Goal: Information Seeking & Learning: Get advice/opinions

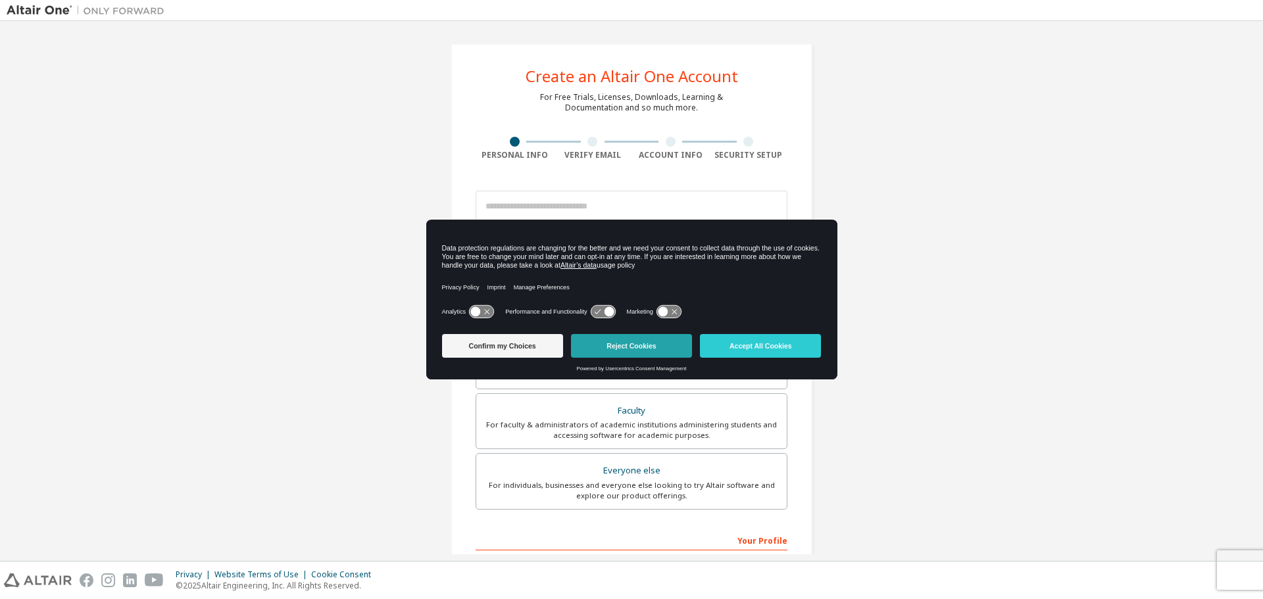
click at [673, 350] on button "Reject Cookies" at bounding box center [631, 346] width 121 height 24
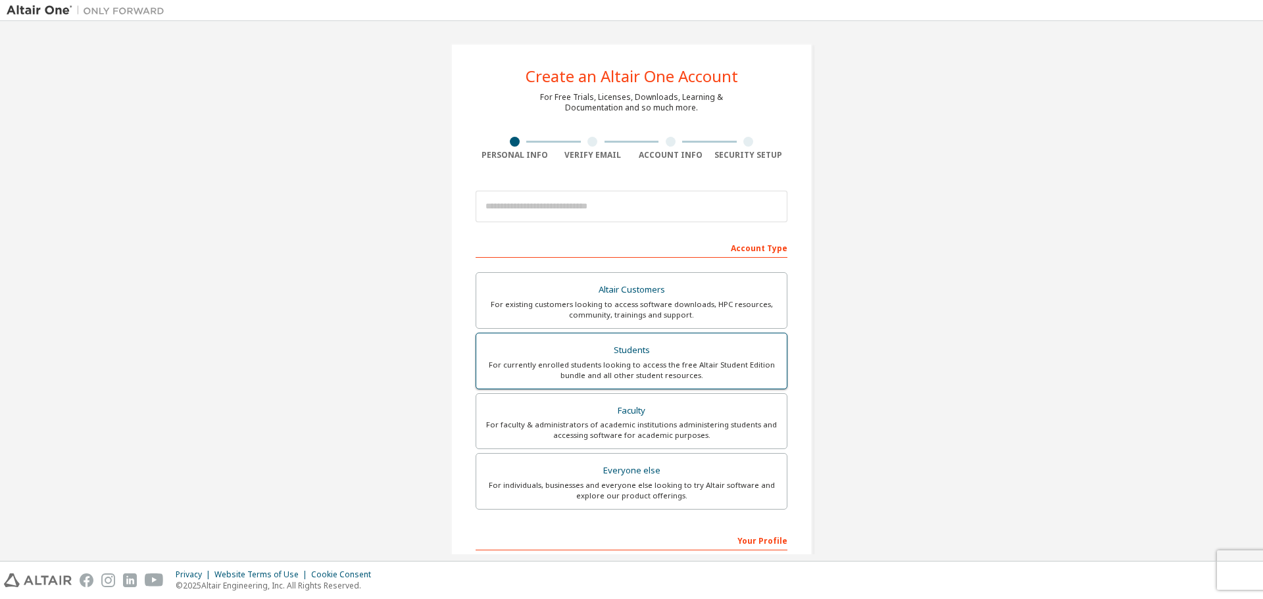
click at [694, 366] on div "For currently enrolled students looking to access the free Altair Student Editi…" at bounding box center [631, 370] width 295 height 21
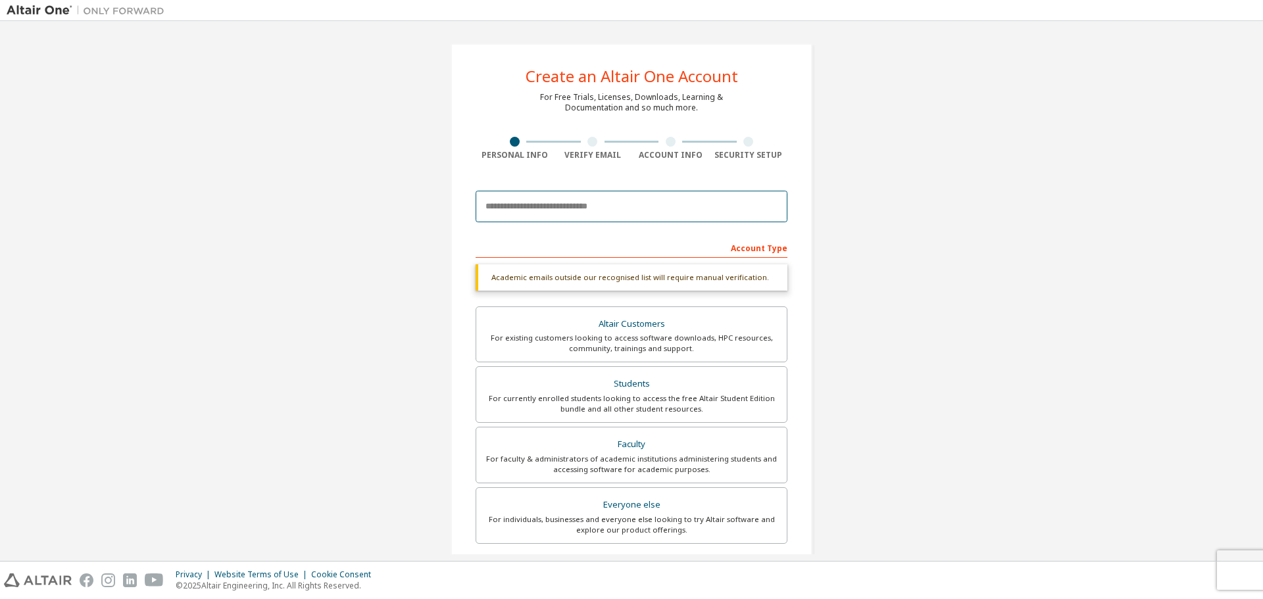
click at [695, 209] on input "email" at bounding box center [631, 207] width 312 height 32
click at [584, 211] on input "email" at bounding box center [631, 207] width 312 height 32
type input "**********"
click at [829, 233] on div "**********" at bounding box center [632, 393] width 1250 height 731
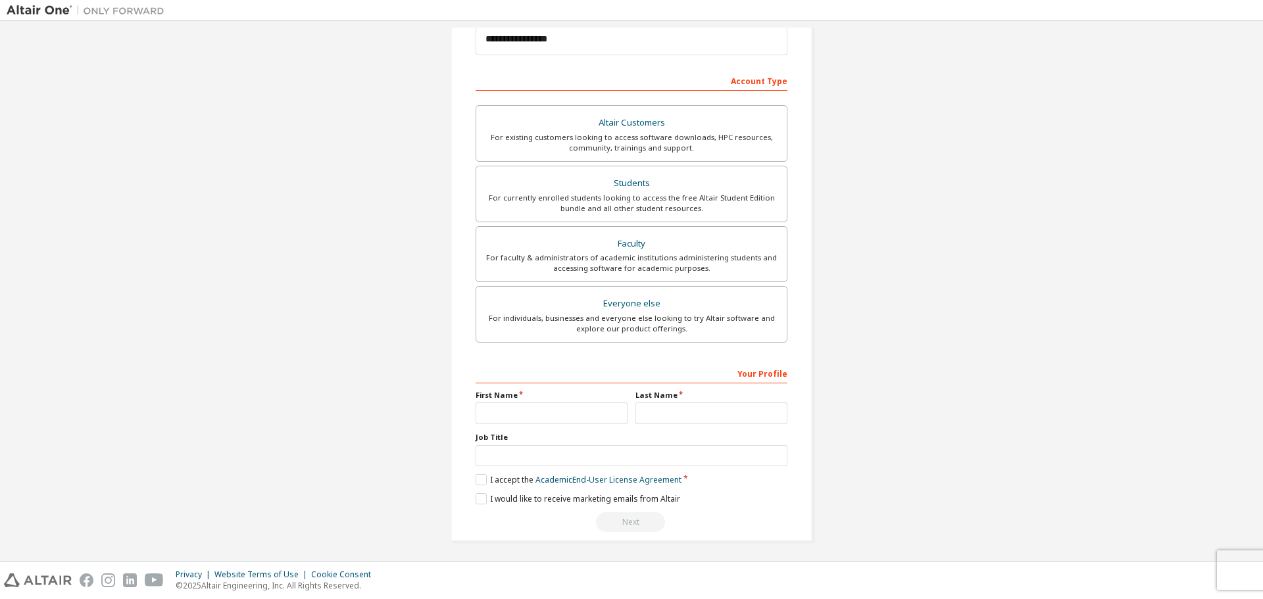
scroll to position [170, 0]
click at [682, 195] on div "For currently enrolled students looking to access the free Altair Student Editi…" at bounding box center [631, 200] width 295 height 21
click at [555, 411] on input "text" at bounding box center [551, 411] width 152 height 22
type input "*"
click at [660, 408] on input "text" at bounding box center [711, 411] width 152 height 22
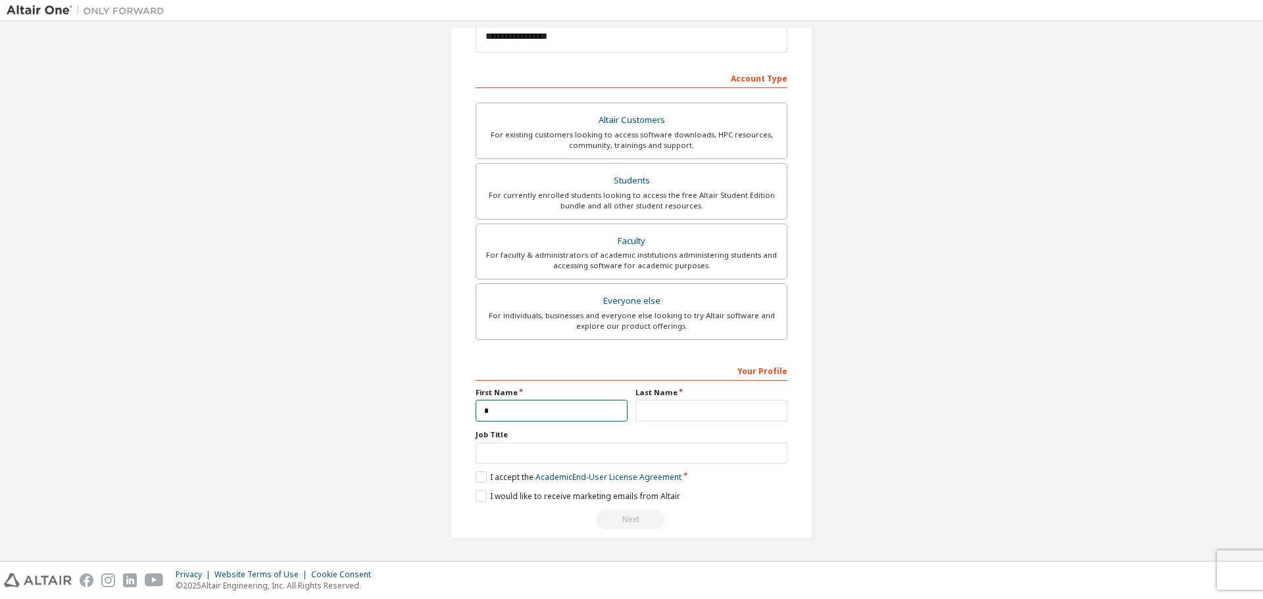
click at [564, 406] on input "*" at bounding box center [551, 411] width 152 height 22
click at [562, 406] on input "*" at bounding box center [551, 411] width 152 height 22
type input "**"
click at [675, 407] on input "text" at bounding box center [711, 411] width 152 height 22
click at [482, 477] on label "I accept the Academic End-User License Agreement" at bounding box center [578, 477] width 206 height 11
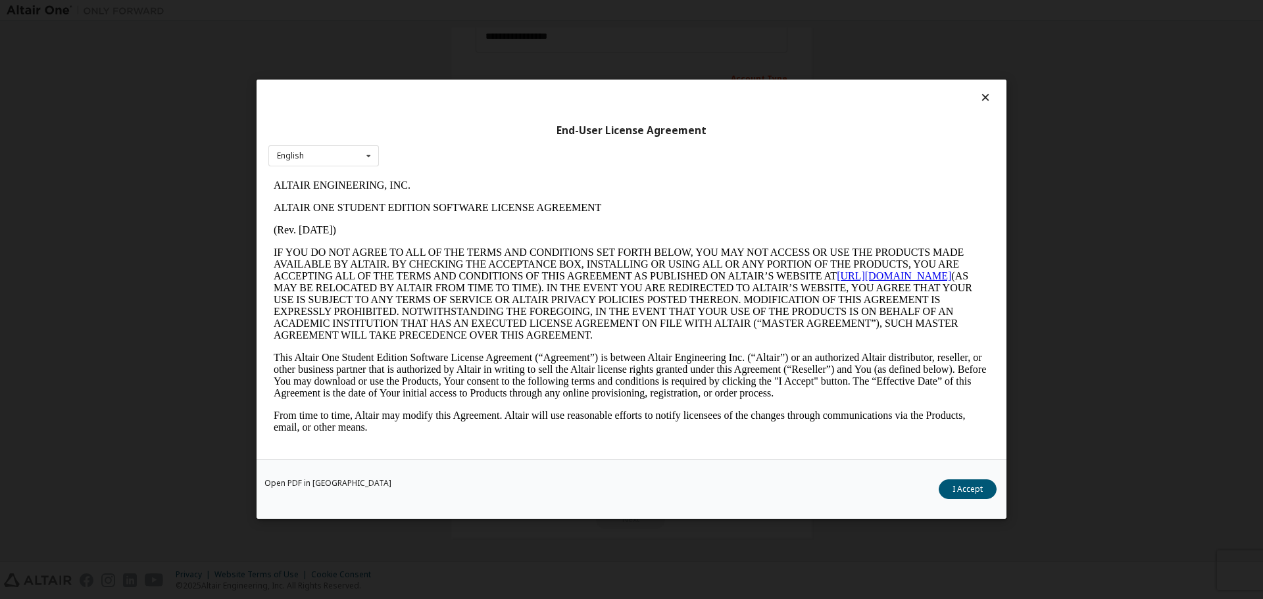
scroll to position [0, 0]
type input "*"
click at [973, 487] on button "I Accept" at bounding box center [967, 490] width 58 height 20
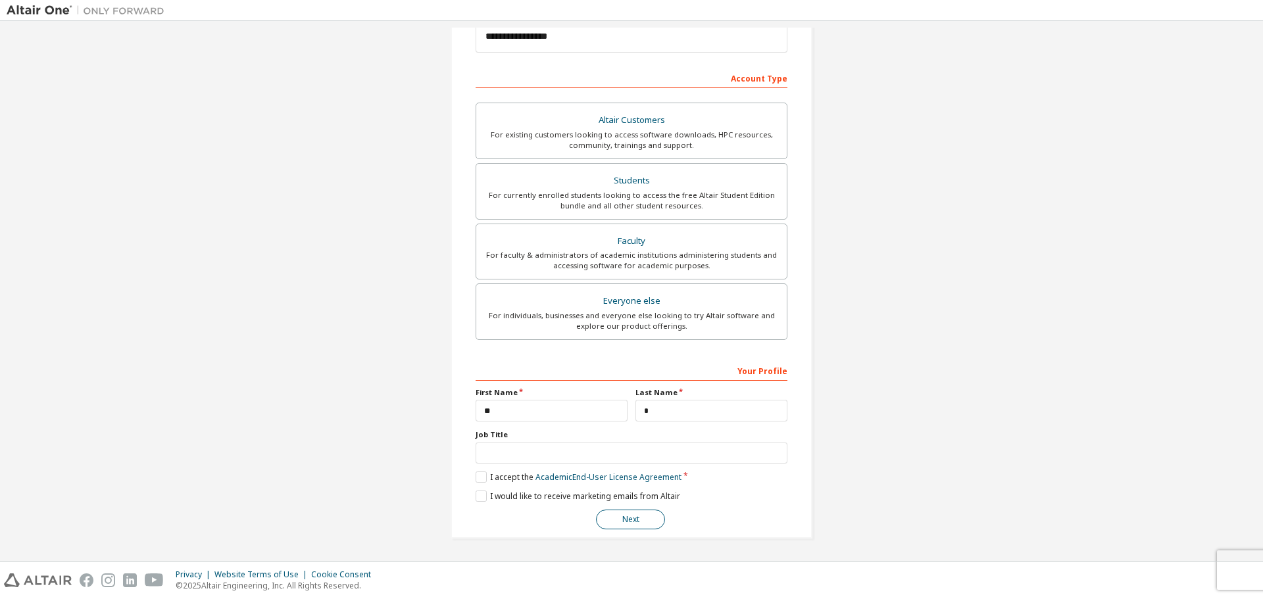
click at [645, 522] on button "Next" at bounding box center [630, 520] width 69 height 20
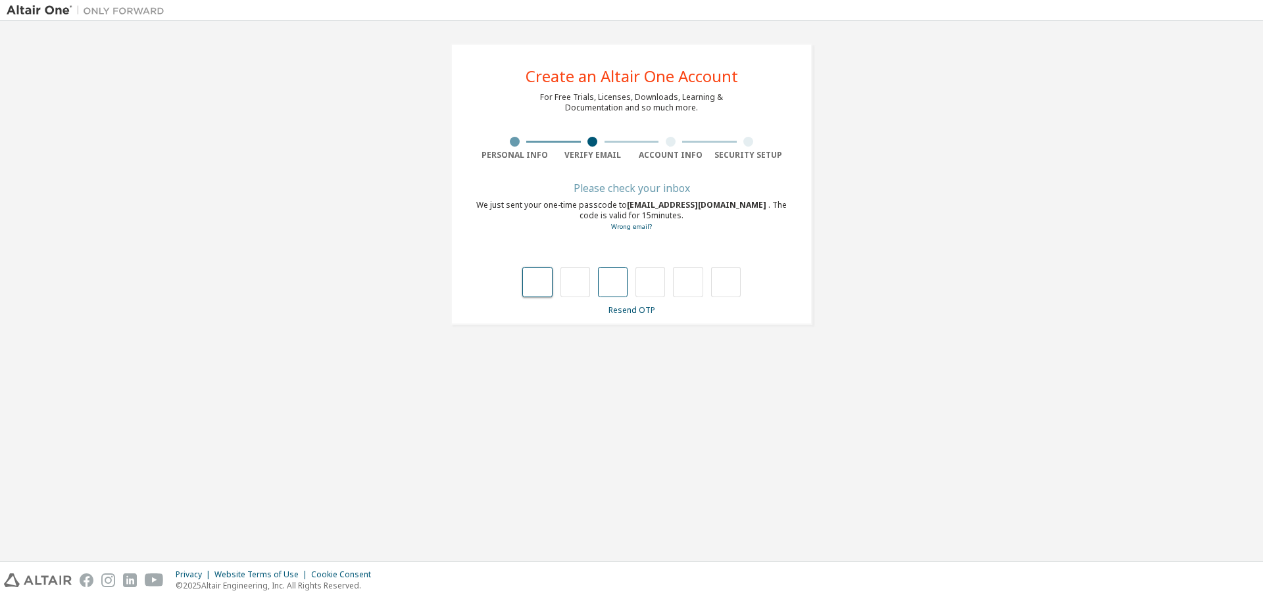
type input "*"
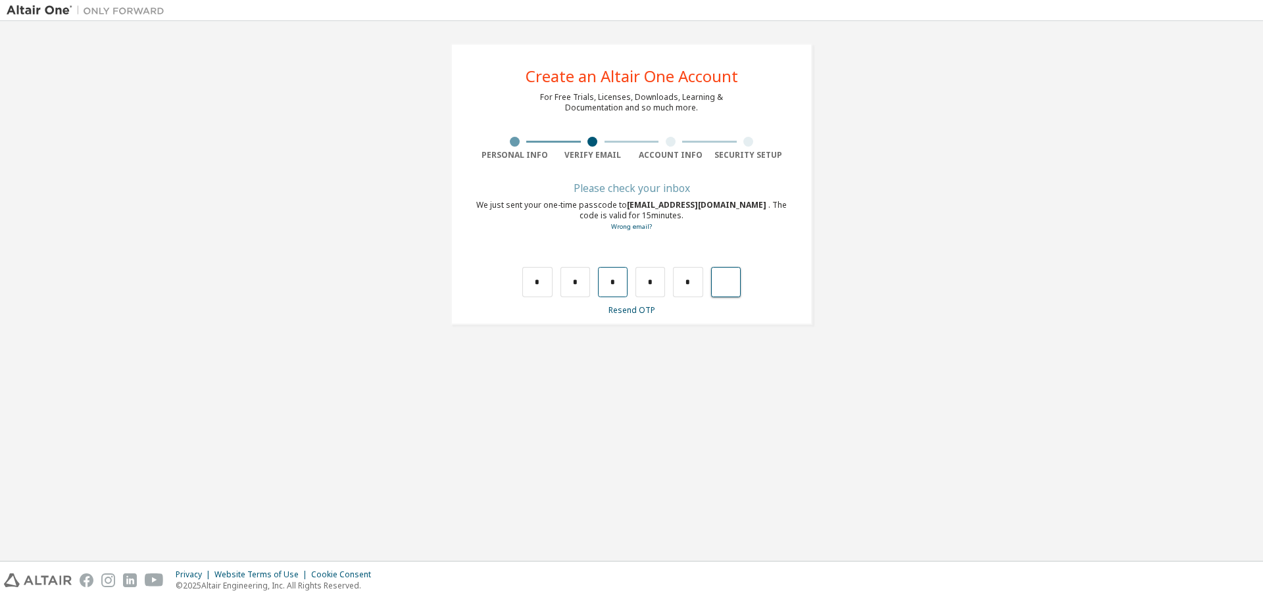
type input "*"
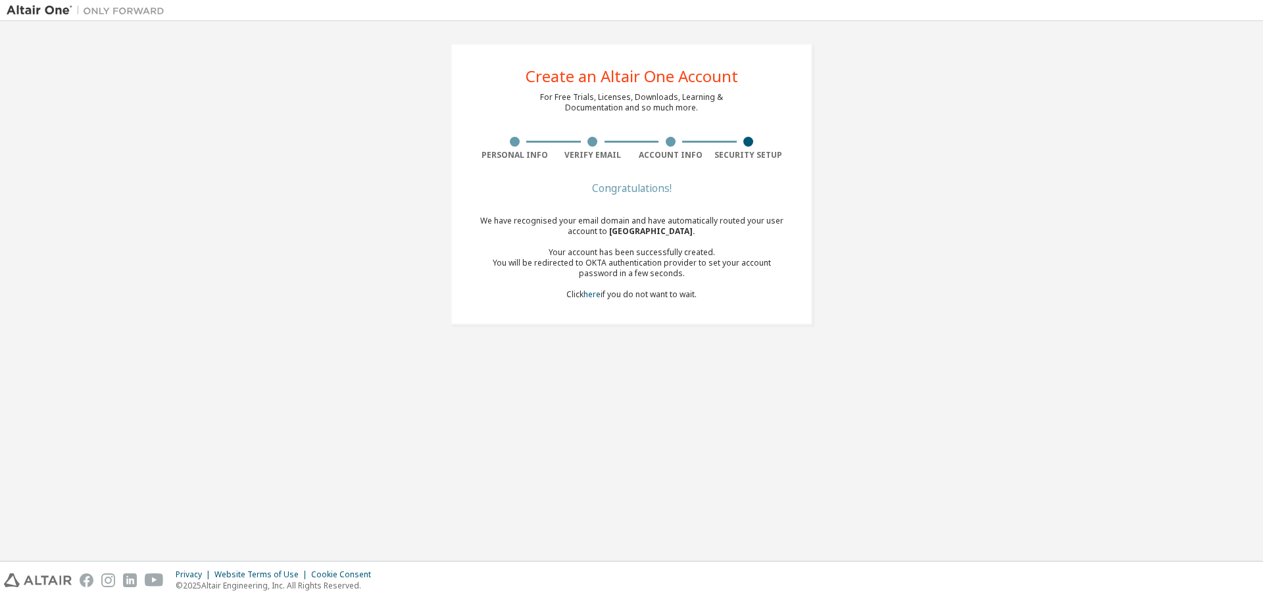
click at [625, 252] on div "Your account has been successfully created." at bounding box center [631, 252] width 312 height 11
click at [635, 258] on div "You will be redirected to OKTA authentication provider to set your account pass…" at bounding box center [631, 268] width 312 height 21
click at [53, 12] on img at bounding box center [89, 10] width 164 height 13
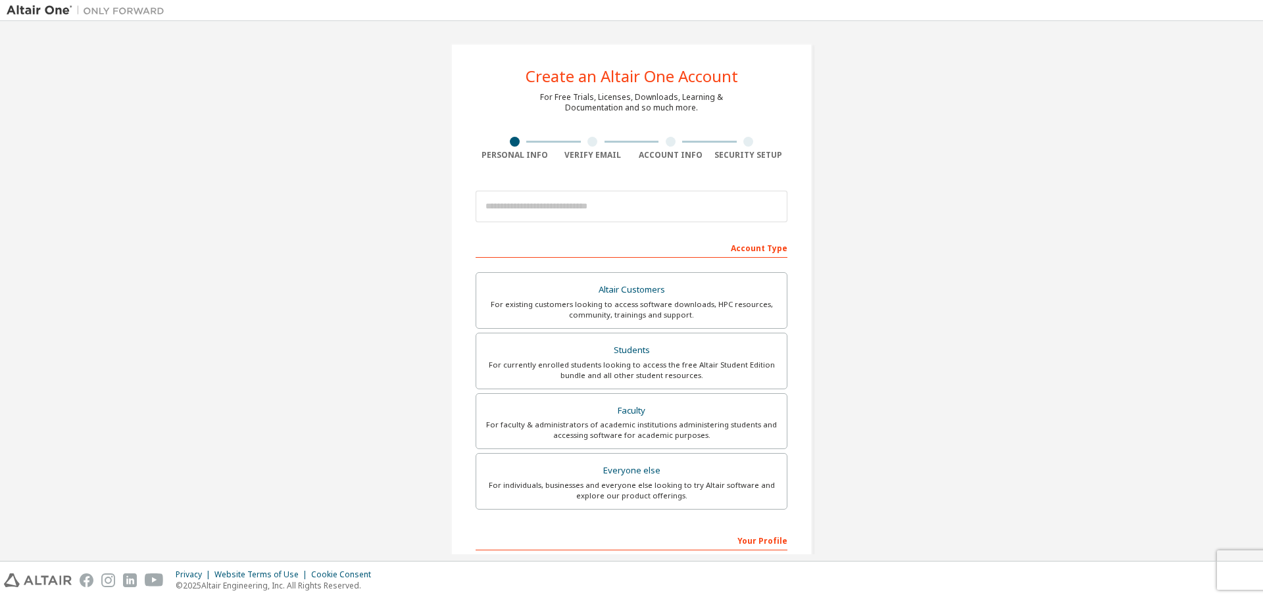
click at [753, 149] on div "Security Setup" at bounding box center [749, 149] width 78 height 24
click at [630, 195] on input "email" at bounding box center [631, 207] width 312 height 32
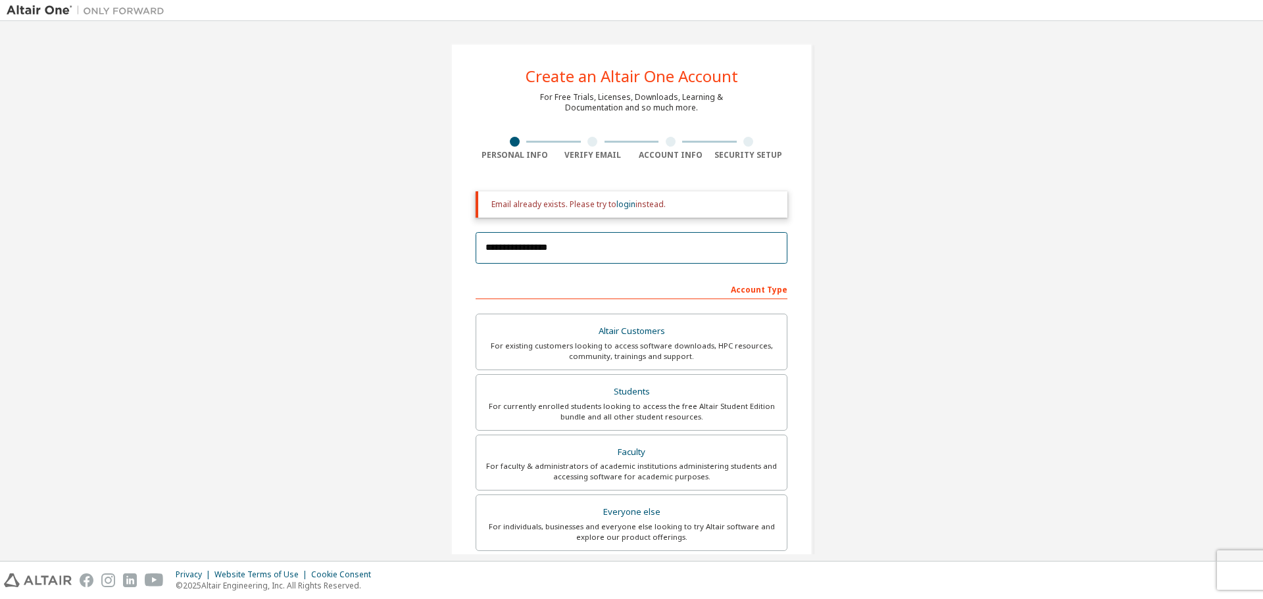
type input "**********"
click at [962, 275] on div "**********" at bounding box center [632, 397] width 1250 height 739
click at [623, 205] on link "login" at bounding box center [625, 204] width 19 height 11
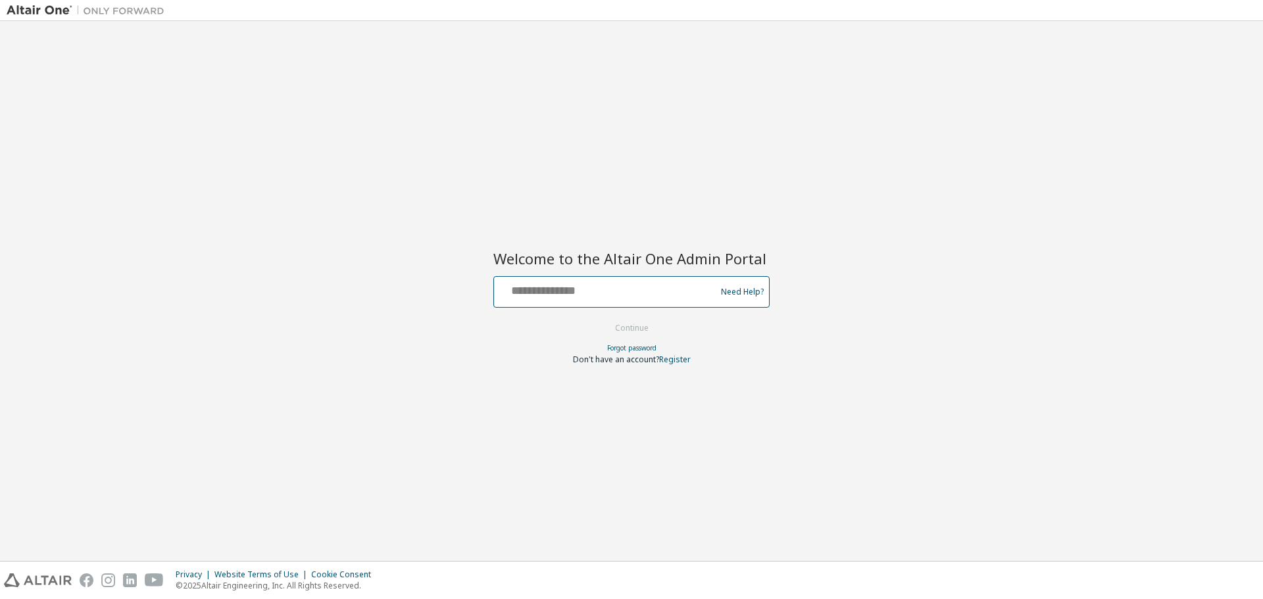
click at [618, 298] on input "text" at bounding box center [606, 289] width 215 height 19
type input "**********"
click at [637, 326] on button "Continue" at bounding box center [631, 328] width 61 height 20
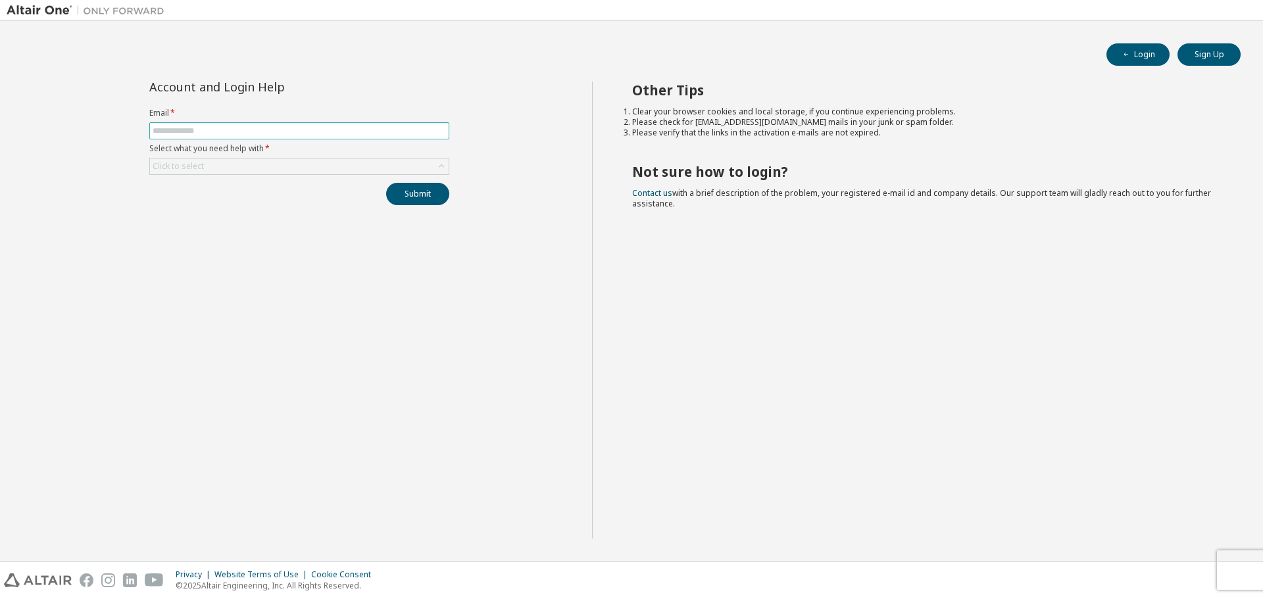
click at [268, 128] on input "text" at bounding box center [299, 131] width 293 height 11
type input "**********"
click at [391, 165] on div "Click to select" at bounding box center [299, 166] width 299 height 16
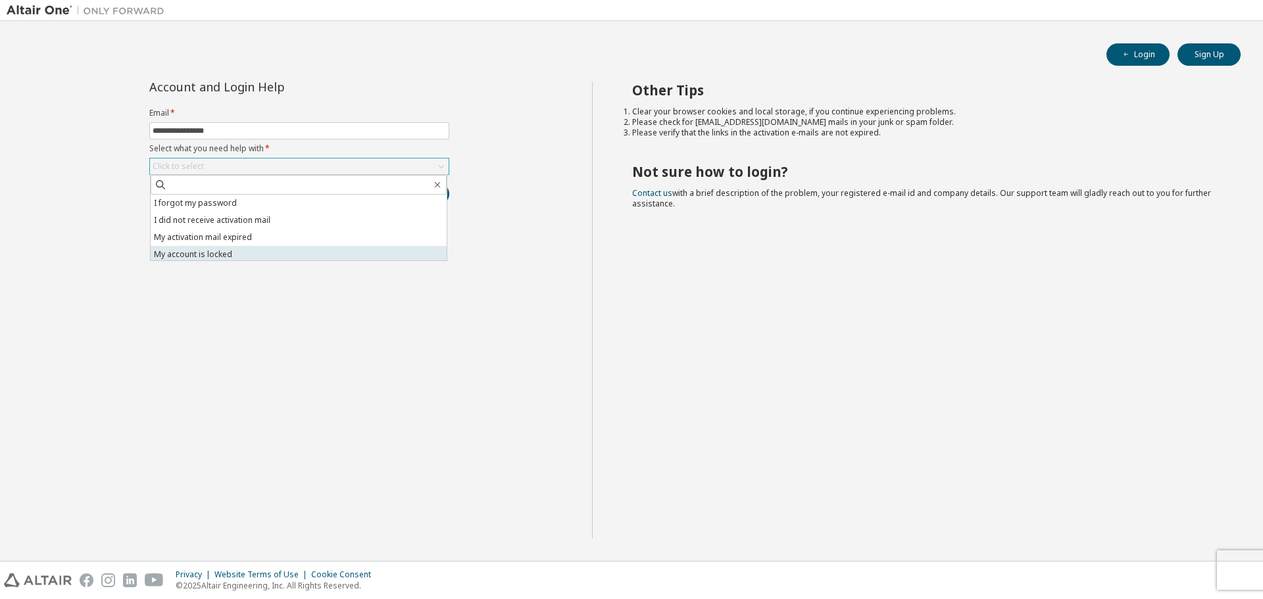
click at [295, 251] on li "My account is locked" at bounding box center [299, 254] width 296 height 17
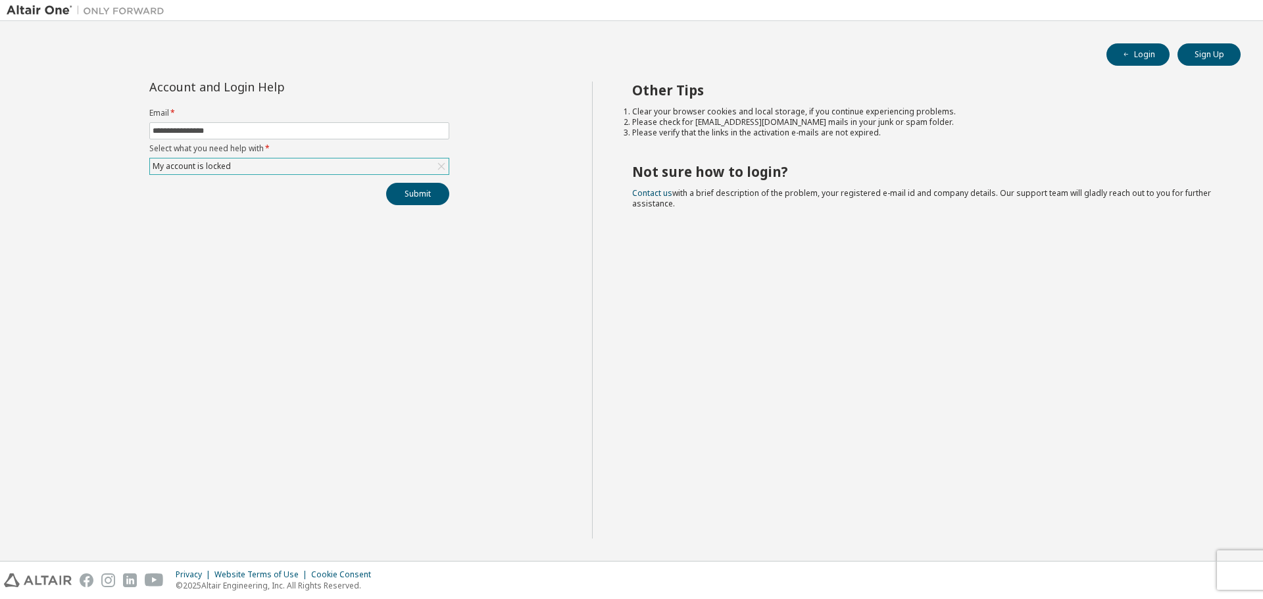
click at [731, 121] on li "Please check for [EMAIL_ADDRESS][DOMAIN_NAME] mails in your junk or spam folder." at bounding box center [924, 122] width 585 height 11
click at [818, 128] on li "Please verify that the links in the activation e-mails are not expired." at bounding box center [924, 133] width 585 height 11
click at [854, 113] on li "Clear your browser cookies and local storage, if you continue experiencing prob…" at bounding box center [924, 112] width 585 height 11
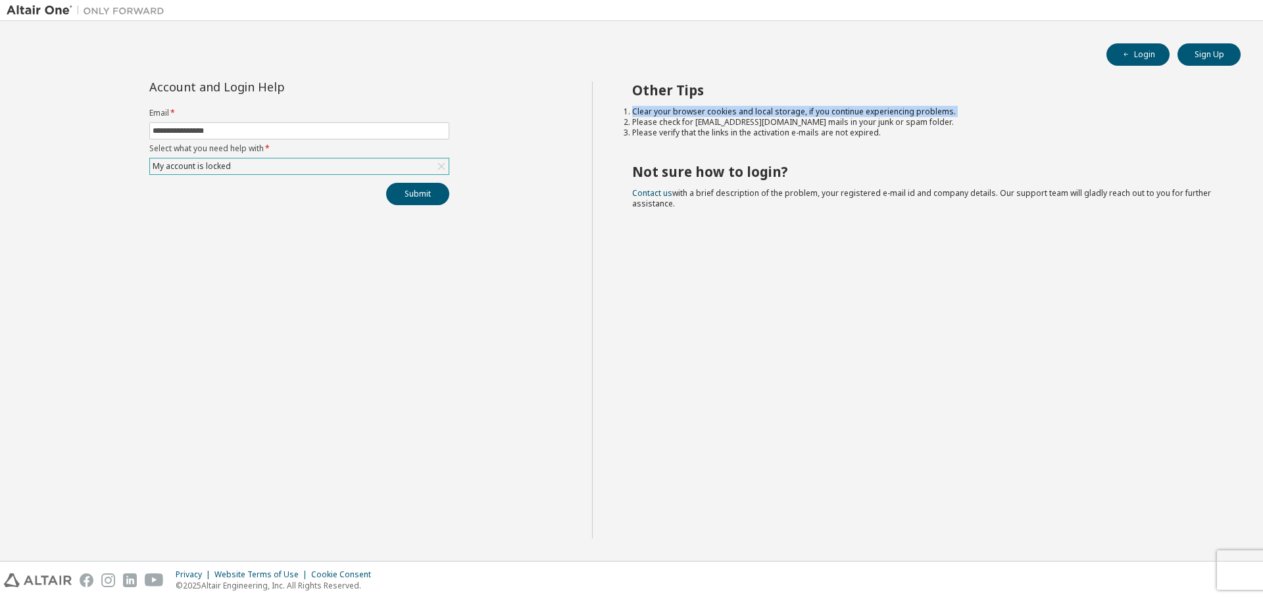
click at [854, 113] on li "Clear your browser cookies and local storage, if you continue experiencing prob…" at bounding box center [924, 112] width 585 height 11
click at [825, 121] on li "Please check for [EMAIL_ADDRESS][DOMAIN_NAME] mails in your junk or spam folder." at bounding box center [924, 122] width 585 height 11
click at [766, 126] on li "Please check for [EMAIL_ADDRESS][DOMAIN_NAME] mails in your junk or spam folder." at bounding box center [924, 122] width 585 height 11
click at [719, 126] on li "Please check for [EMAIL_ADDRESS][DOMAIN_NAME] mails in your junk or spam folder." at bounding box center [924, 122] width 585 height 11
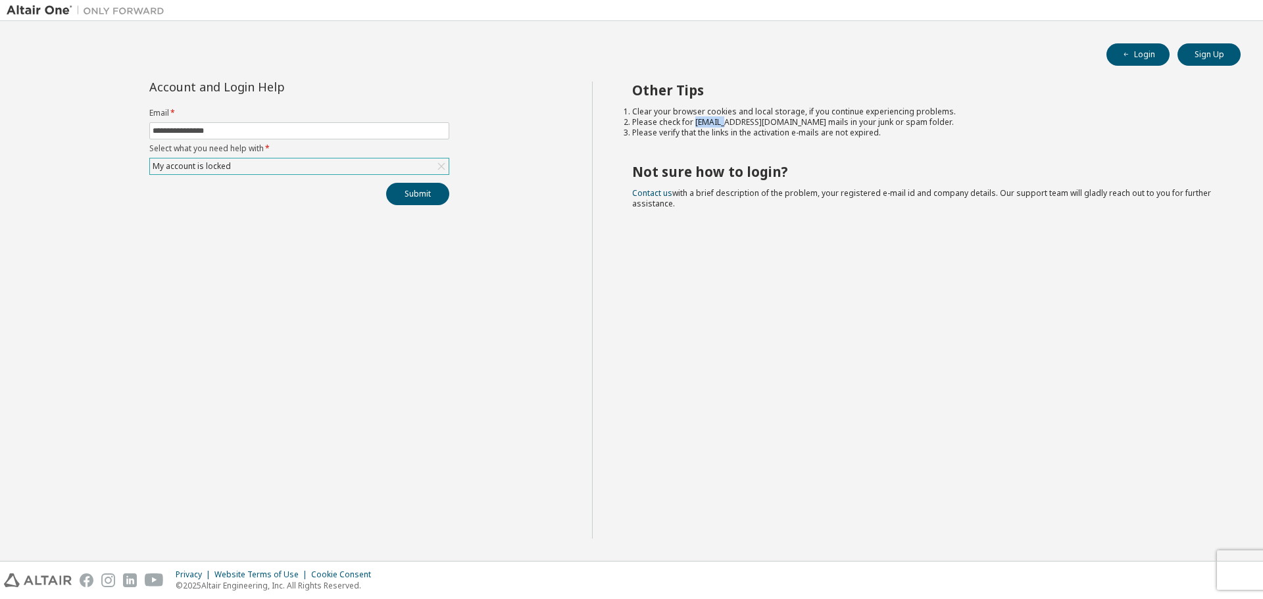
click at [719, 126] on li "Please check for [EMAIL_ADDRESS][DOMAIN_NAME] mails in your junk or spam folder." at bounding box center [924, 122] width 585 height 11
click at [685, 126] on li "Please check for [EMAIL_ADDRESS][DOMAIN_NAME] mails in your junk or spam folder." at bounding box center [924, 122] width 585 height 11
click at [343, 169] on div "My account is locked" at bounding box center [299, 166] width 299 height 16
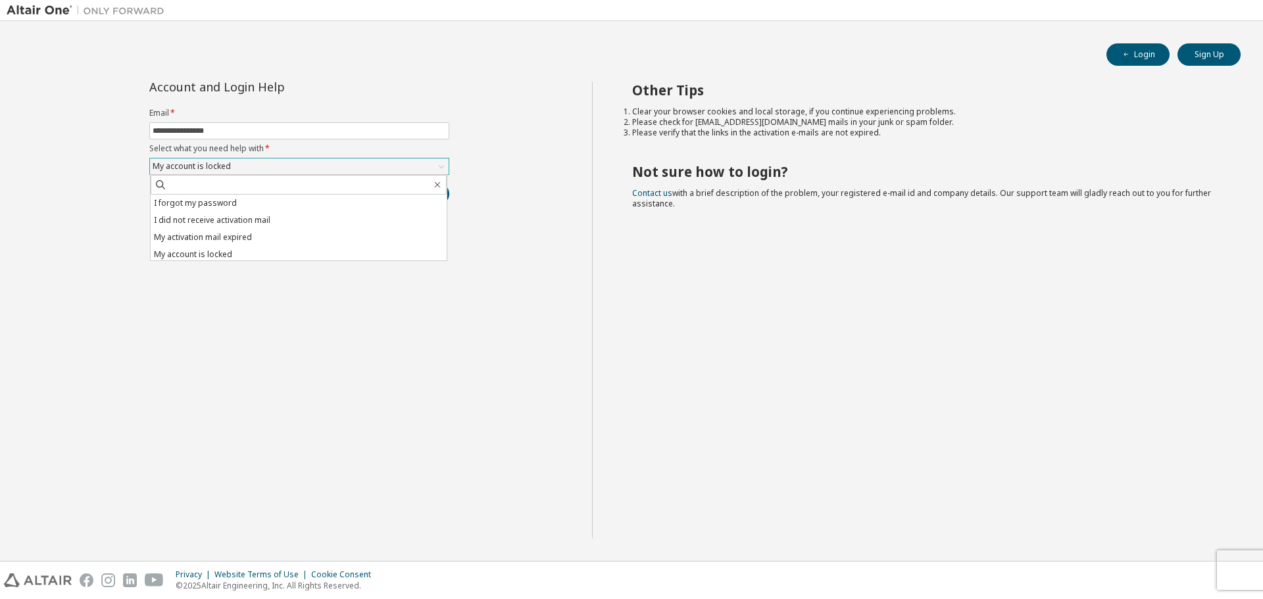
click at [343, 169] on div "My account is locked" at bounding box center [299, 166] width 299 height 16
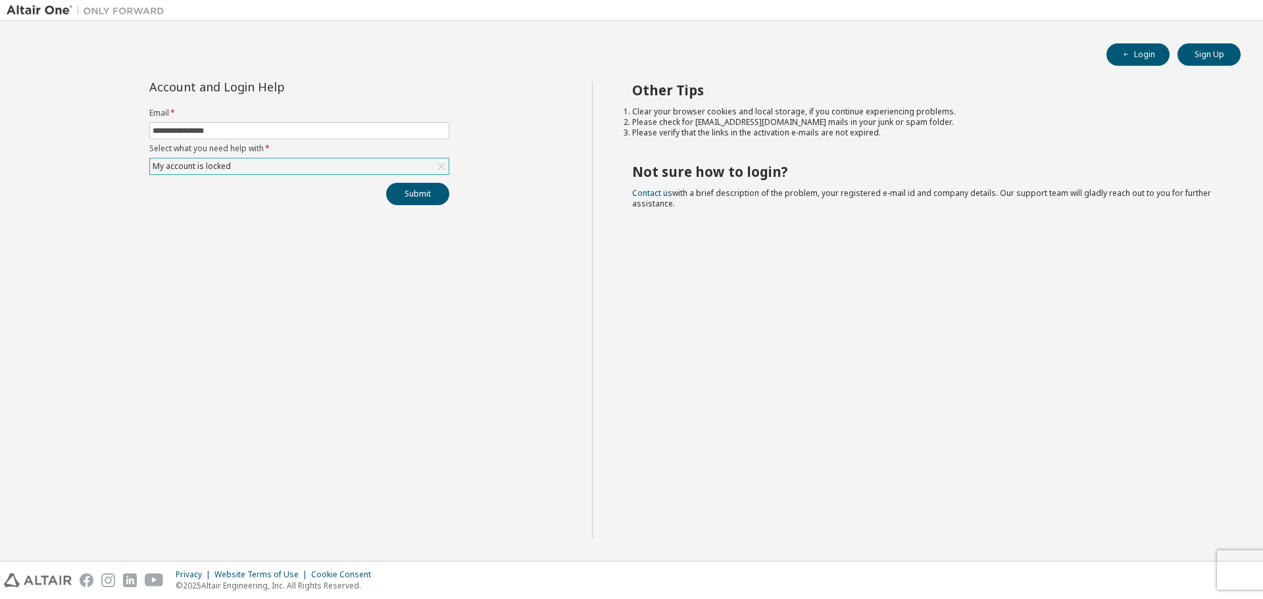
click at [233, 160] on div "My account is locked" at bounding box center [299, 166] width 299 height 16
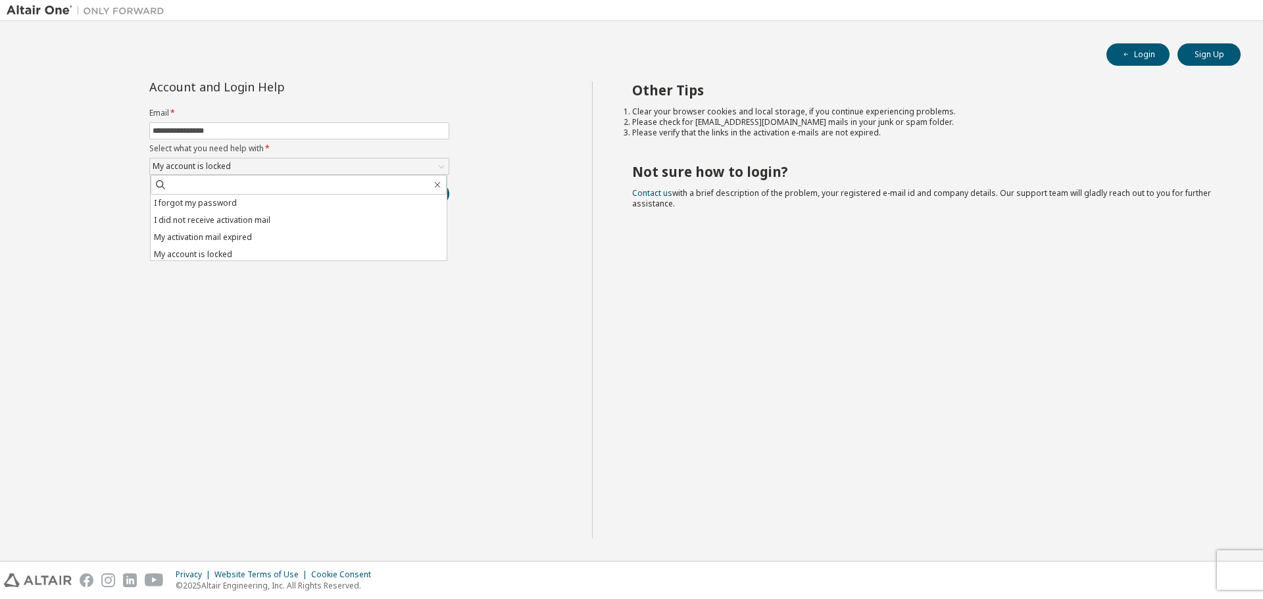
click at [264, 254] on li "My account is locked" at bounding box center [299, 254] width 296 height 17
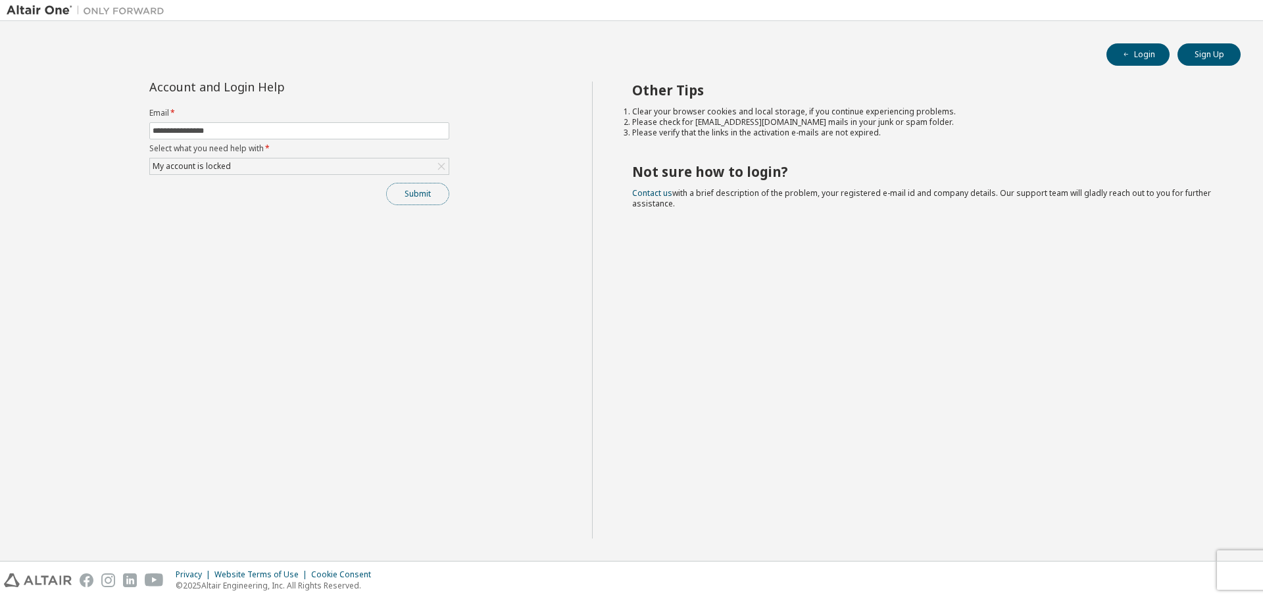
click at [395, 192] on button "Submit" at bounding box center [417, 194] width 63 height 22
click at [419, 208] on div "**********" at bounding box center [299, 310] width 585 height 457
